Goal: Book appointment/travel/reservation

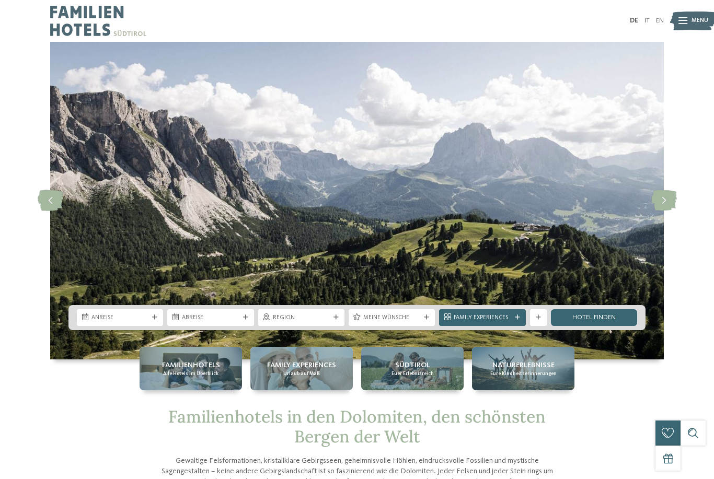
click at [144, 326] on div "Anreise" at bounding box center [120, 317] width 86 height 17
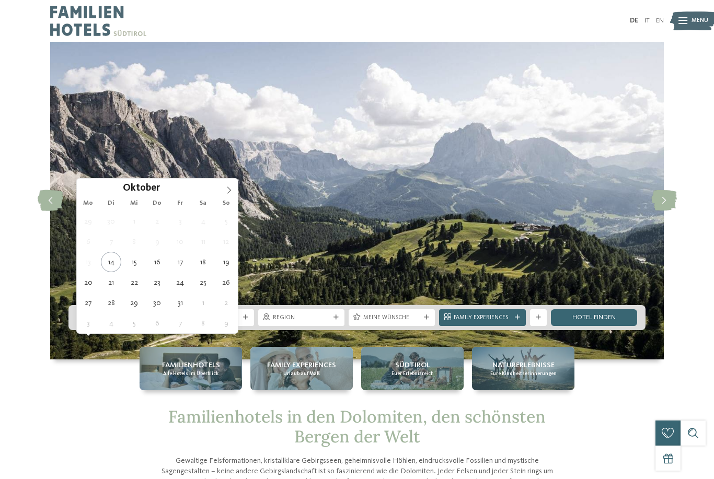
type div "24.10.2025"
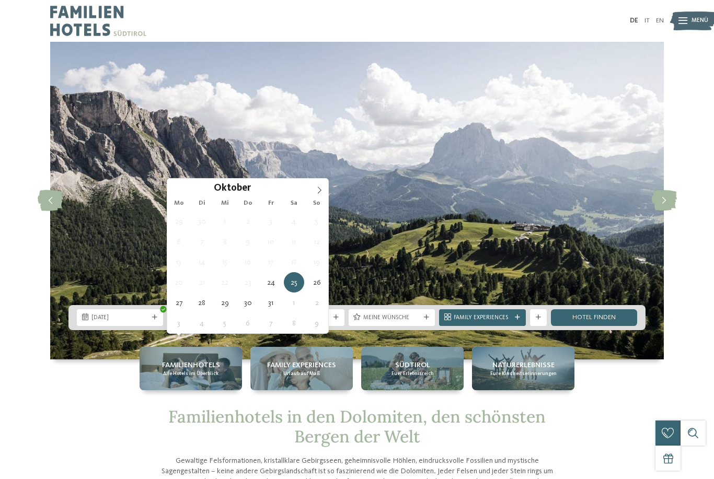
type div "01.11.2025"
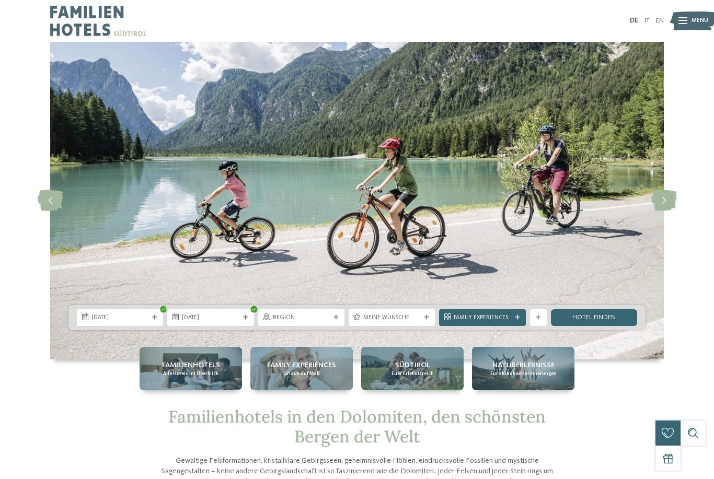
click at [489, 322] on span "Family Experiences" at bounding box center [481, 318] width 57 height 8
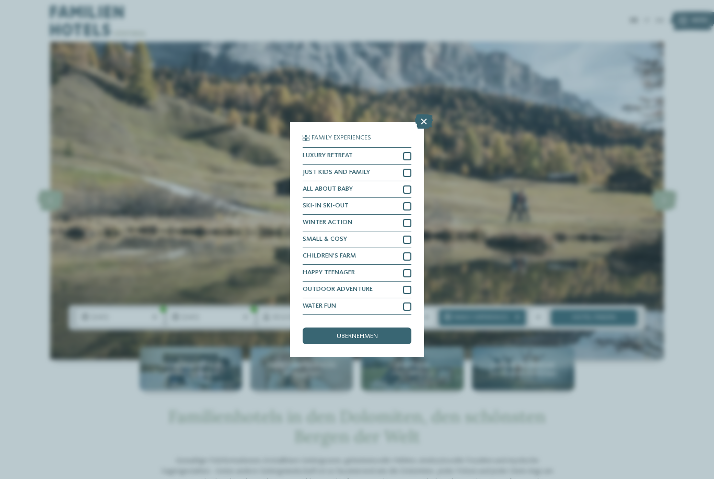
click at [408, 169] on div at bounding box center [407, 173] width 8 height 8
click at [410, 252] on div at bounding box center [407, 256] width 8 height 8
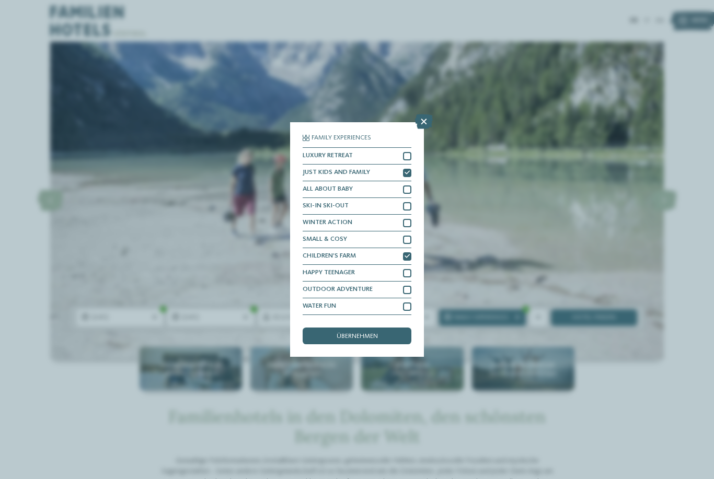
click at [378, 333] on span "übernehmen" at bounding box center [356, 336] width 41 height 7
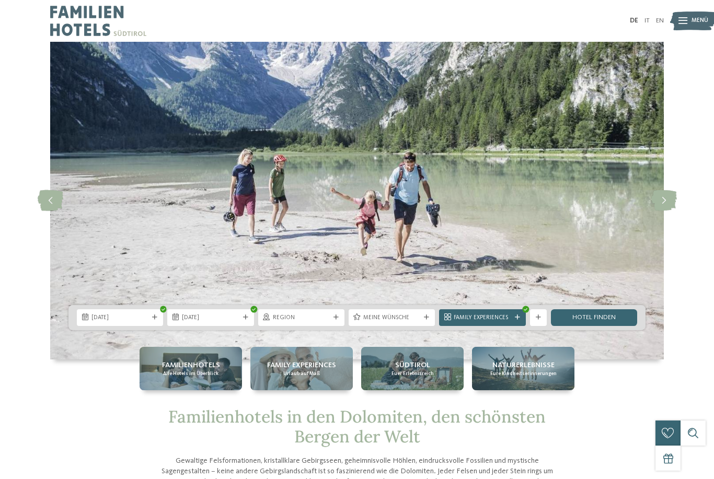
click at [612, 326] on link "Hotel finden" at bounding box center [594, 317] width 86 height 17
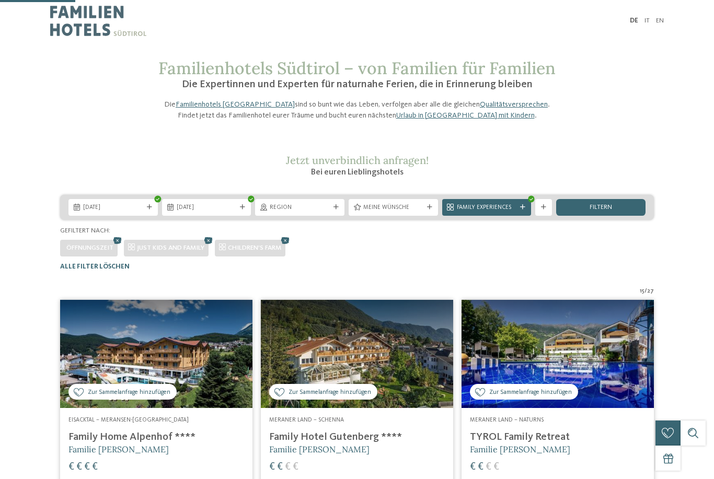
scroll to position [256, 0]
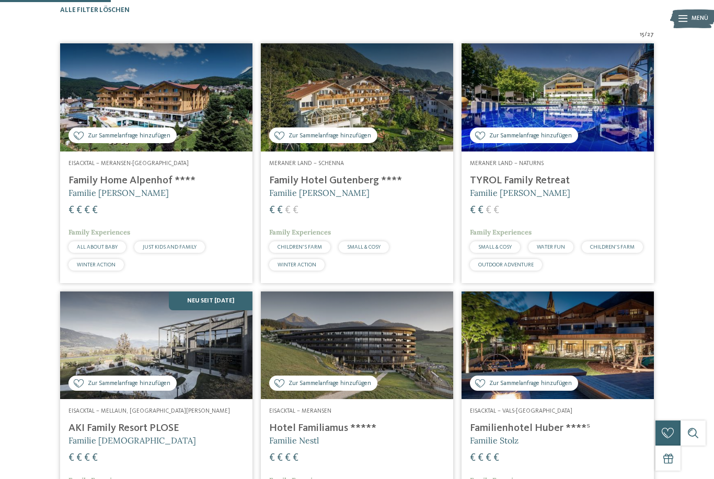
click at [653, 366] on img at bounding box center [557, 345] width 192 height 108
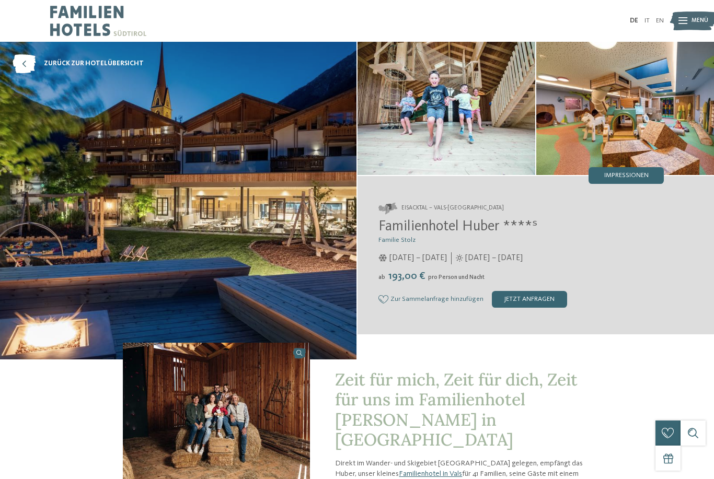
click at [267, 210] on img at bounding box center [178, 201] width 356 height 318
click at [268, 287] on img at bounding box center [178, 201] width 356 height 318
click at [626, 126] on img at bounding box center [625, 108] width 178 height 133
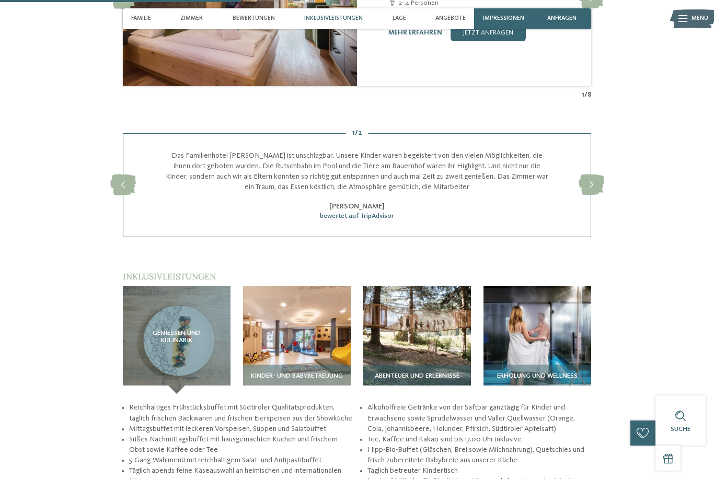
scroll to position [1181, 0]
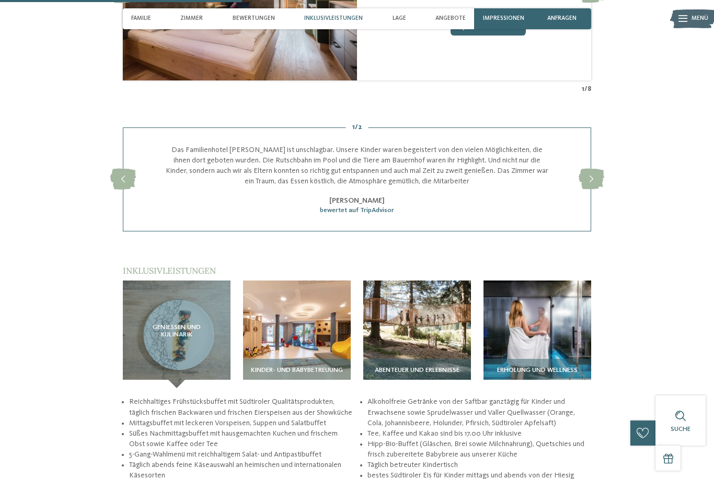
click at [313, 340] on img at bounding box center [297, 334] width 108 height 108
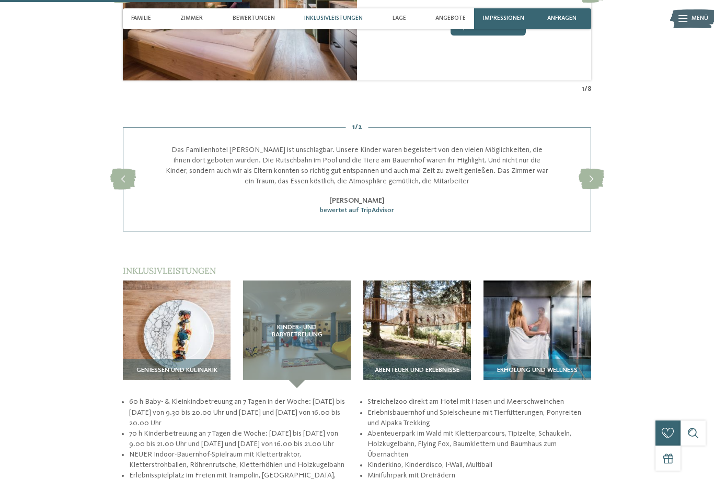
click at [423, 341] on img at bounding box center [417, 334] width 108 height 108
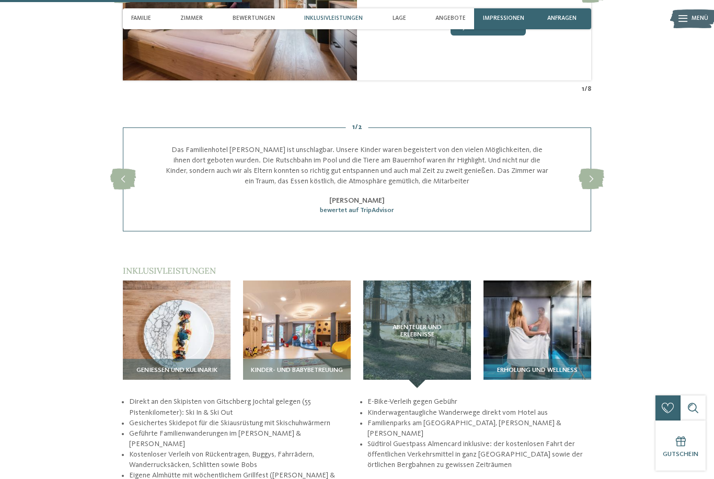
click at [548, 325] on img at bounding box center [537, 334] width 108 height 108
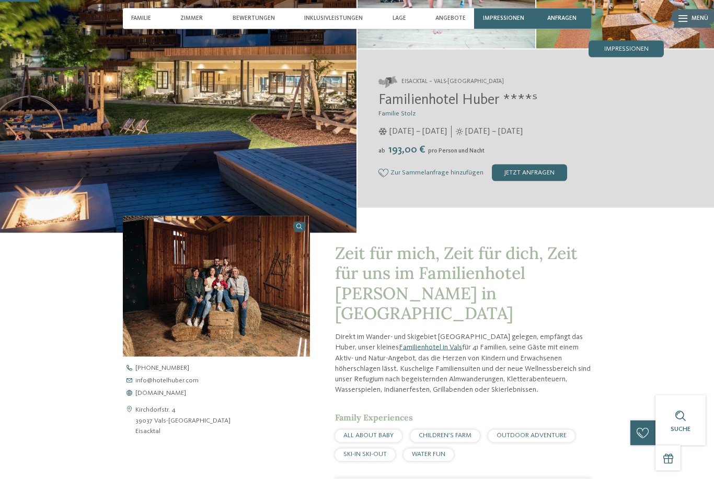
scroll to position [0, 0]
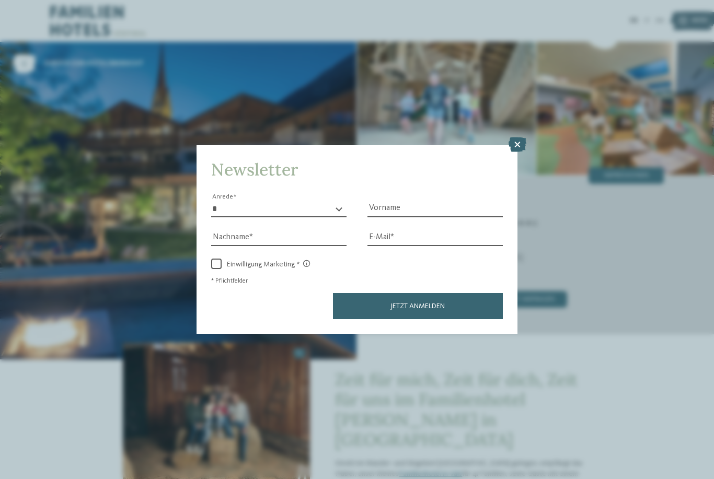
click at [512, 137] on icon at bounding box center [517, 144] width 18 height 15
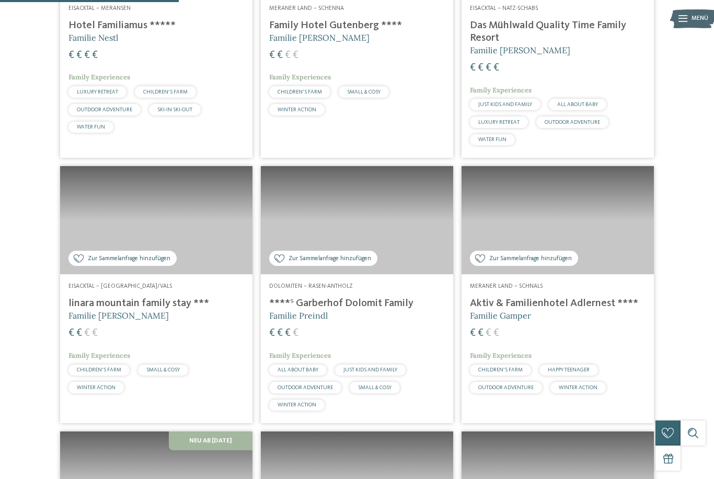
scroll to position [412, 0]
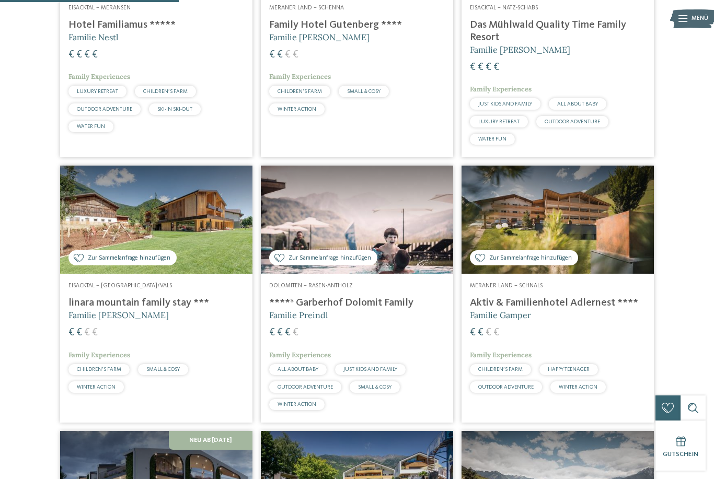
click at [203, 261] on img at bounding box center [156, 220] width 192 height 108
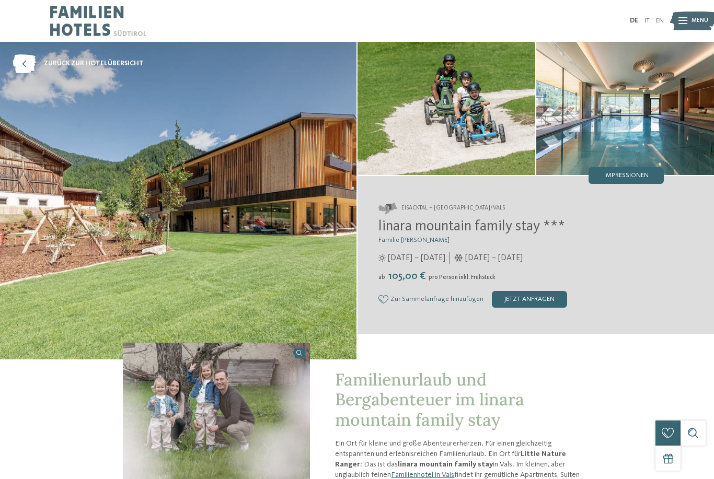
click at [297, 295] on img at bounding box center [178, 201] width 356 height 318
click at [473, 126] on img at bounding box center [446, 108] width 178 height 133
click at [605, 111] on img at bounding box center [625, 108] width 178 height 133
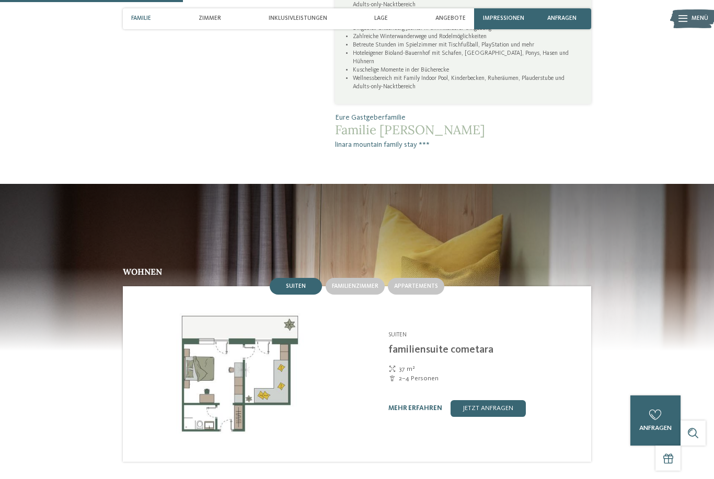
scroll to position [696, 0]
